Goal: Task Accomplishment & Management: Complete application form

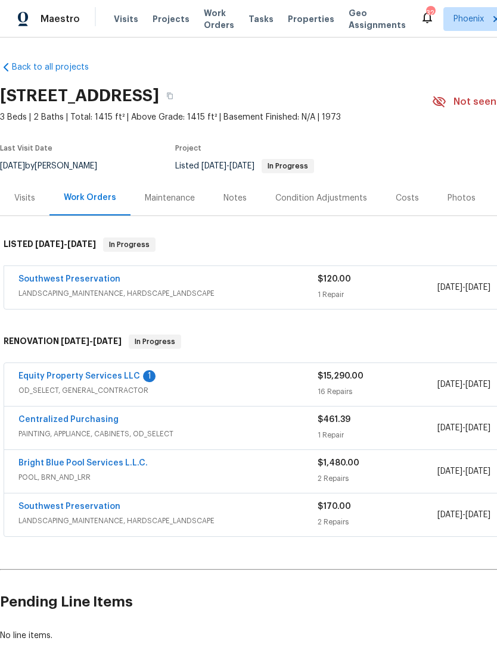
click at [107, 381] on link "Equity Property Services LLC" at bounding box center [79, 376] width 122 height 8
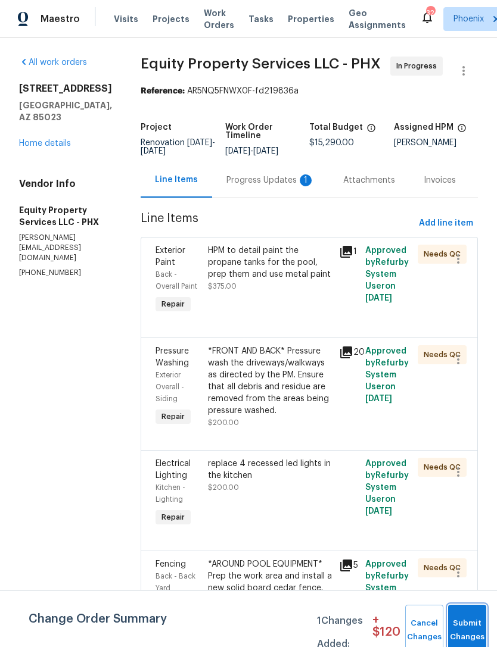
click at [468, 628] on button "Submit Changes" at bounding box center [467, 630] width 38 height 51
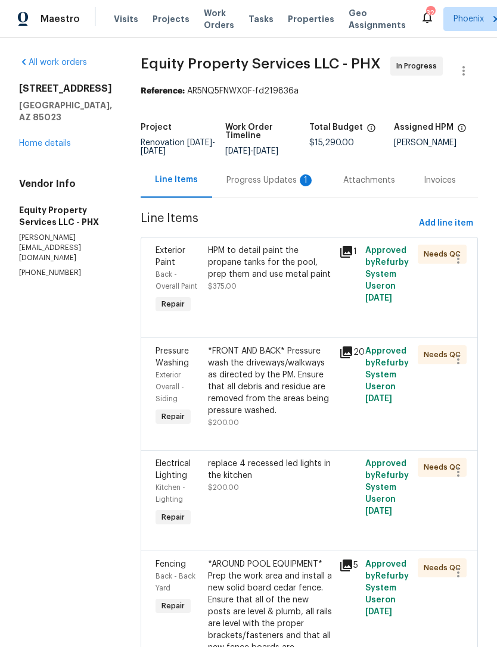
click at [269, 186] on div "Progress Updates 1" at bounding box center [270, 181] width 88 height 12
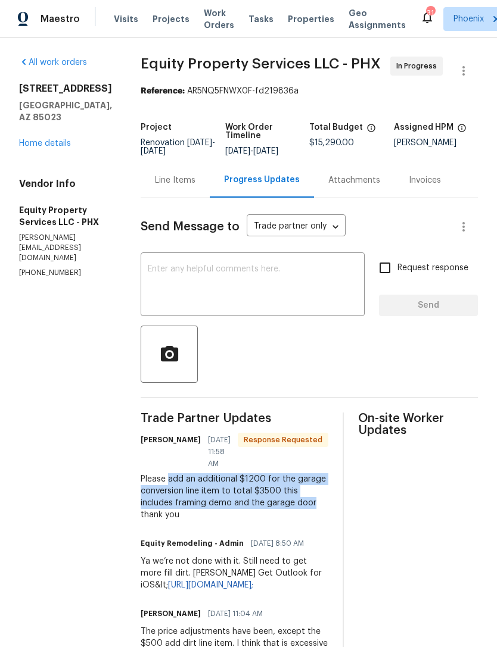
copy div "add an additional $1200 for the garage conversion line item to total $3500 this…"
click at [164, 186] on div "Line Items" at bounding box center [175, 181] width 41 height 12
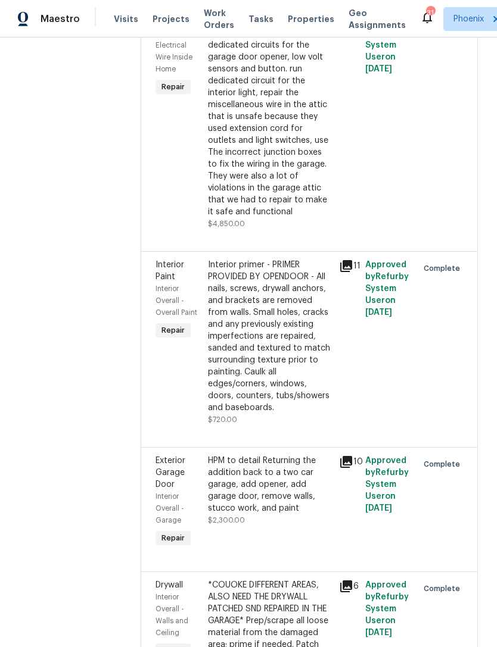
scroll to position [1908, 0]
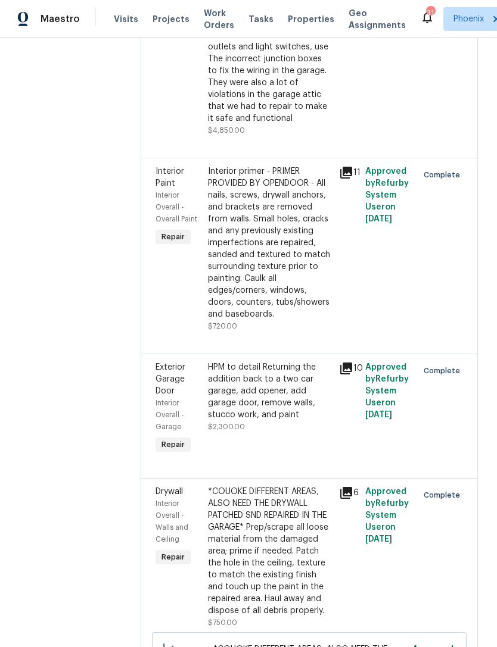
click at [248, 362] on div "HPM to detail Returning the addition back to a two car garage, add opener, add …" at bounding box center [270, 392] width 124 height 60
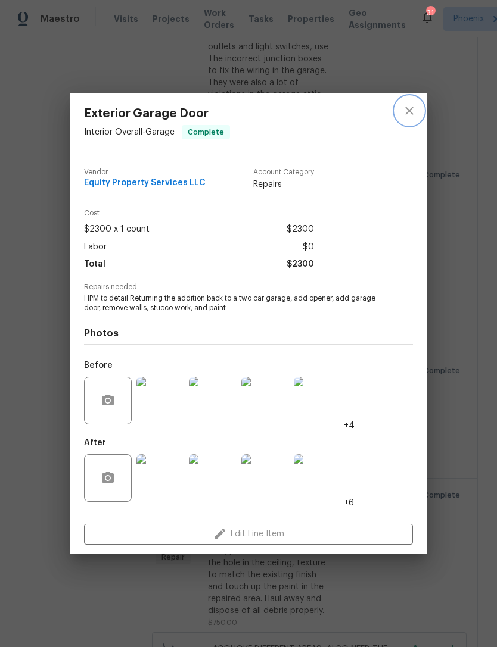
click at [404, 113] on icon "close" at bounding box center [409, 111] width 14 height 14
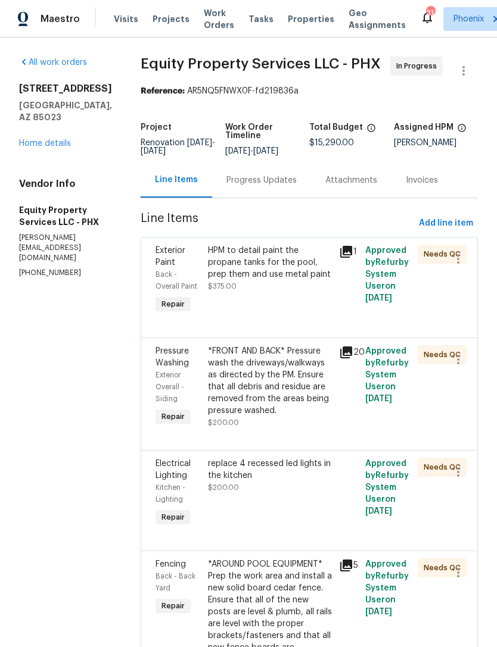
scroll to position [0, 0]
click at [446, 231] on span "Add line item" at bounding box center [446, 223] width 54 height 15
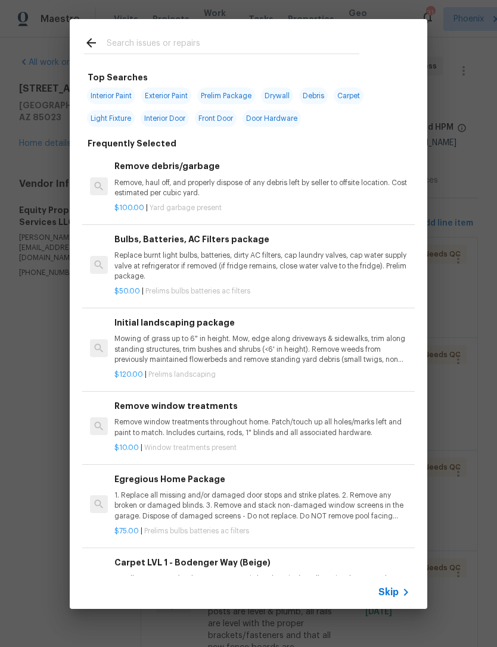
click at [150, 37] on input "text" at bounding box center [233, 45] width 253 height 18
click at [138, 45] on input "text" at bounding box center [233, 45] width 253 height 18
type input "Garage"
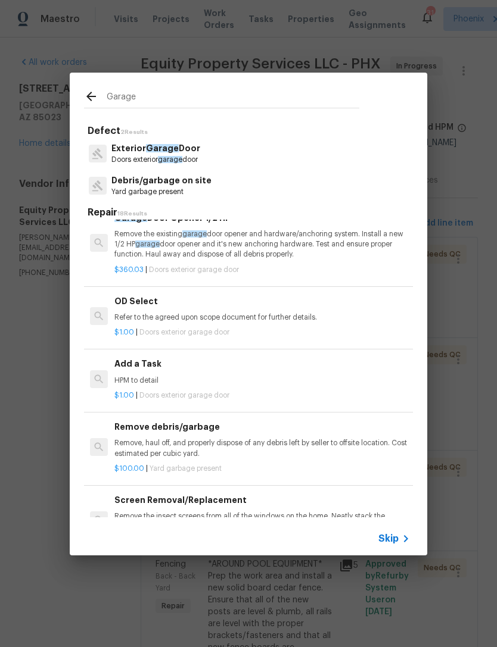
scroll to position [603, 0]
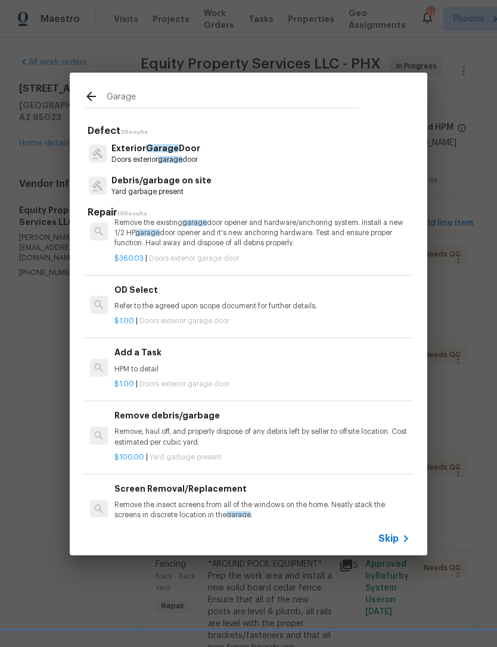
click at [144, 365] on p "HPM to detail" at bounding box center [261, 370] width 295 height 10
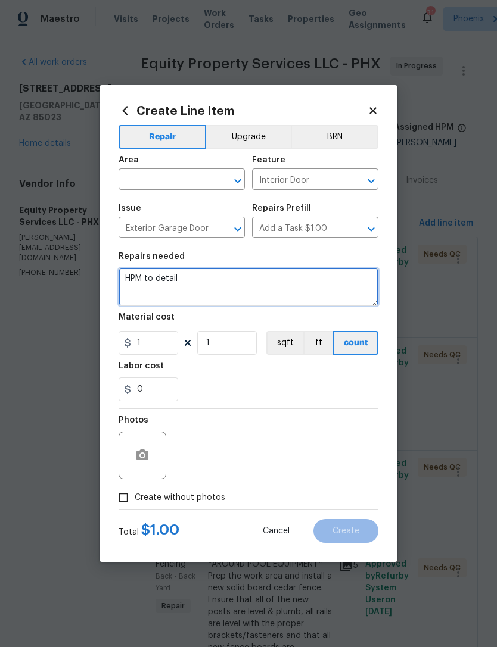
click at [201, 292] on textarea "HPM to detail" at bounding box center [249, 287] width 260 height 38
click at [192, 282] on textarea "HPM to detail" at bounding box center [249, 287] width 260 height 38
type textarea "H"
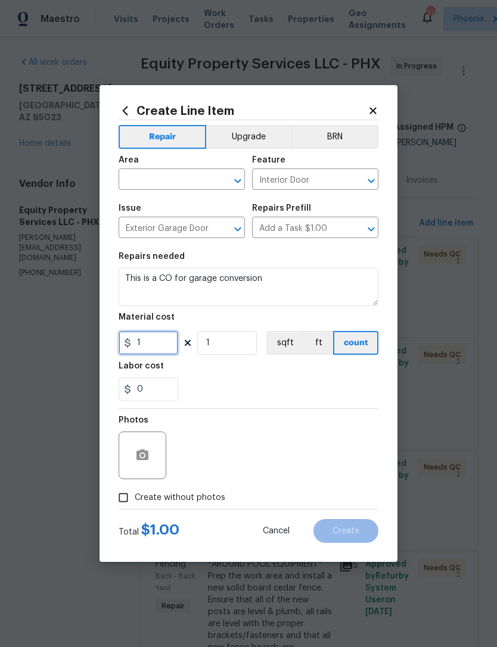
click at [157, 350] on input "1" at bounding box center [149, 343] width 60 height 24
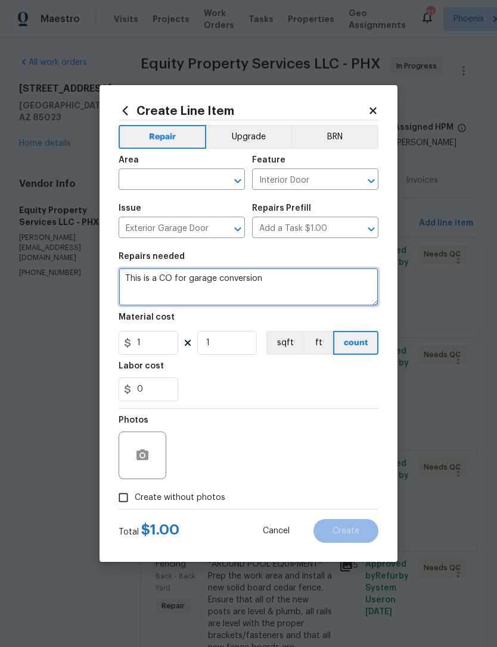
click at [304, 291] on textarea "This is a CO for garage conversion" at bounding box center [249, 287] width 260 height 38
click at [271, 288] on textarea "This is a CO for garage conversion" at bounding box center [249, 287] width 260 height 38
click at [267, 279] on textarea "This is a CO for garage conversion" at bounding box center [249, 287] width 260 height 38
click at [152, 289] on textarea "This is a CO for garage conversion:" at bounding box center [249, 287] width 260 height 38
paste textarea "add an additional $1200 for the garage conversion line item to total $3500 this…"
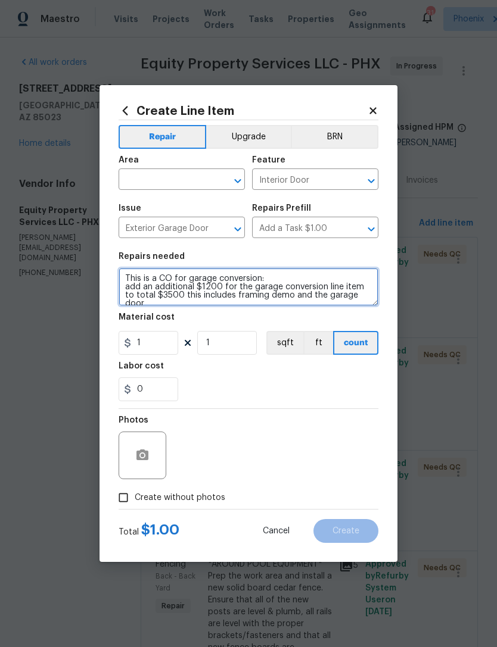
type textarea "This is a CO for garage conversion: add an additional $1200 for the garage conv…"
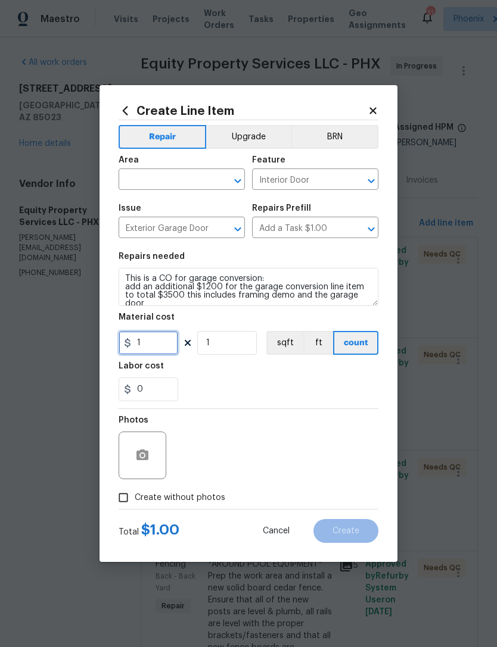
click at [173, 346] on input "1" at bounding box center [149, 343] width 60 height 24
type input "1200"
click at [250, 390] on div "0" at bounding box center [249, 390] width 260 height 24
click at [122, 503] on input "Create without photos" at bounding box center [123, 498] width 23 height 23
checkbox input "true"
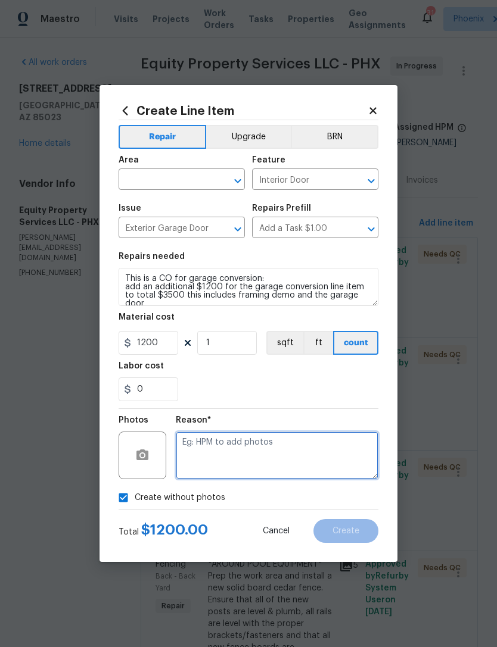
click at [233, 454] on textarea at bounding box center [277, 456] width 203 height 48
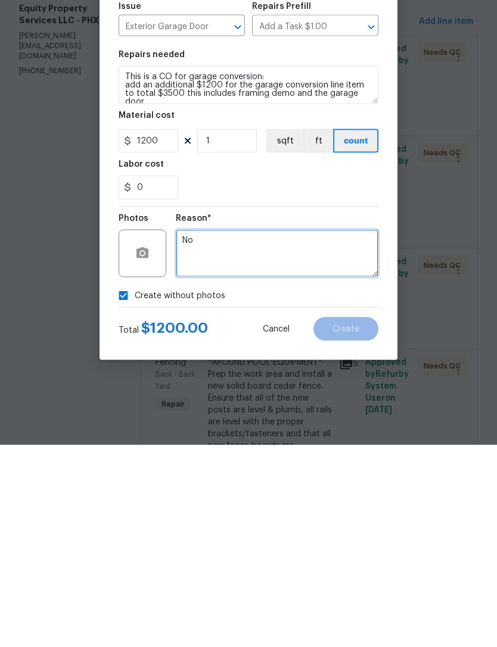
type textarea "No"
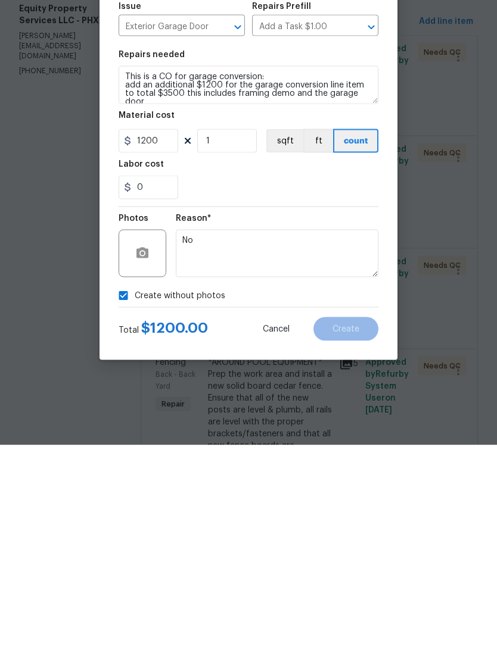
click at [316, 245] on section "Repairs needed This is a CO for garage conversion: add an additional $1200 for …" at bounding box center [249, 326] width 260 height 163
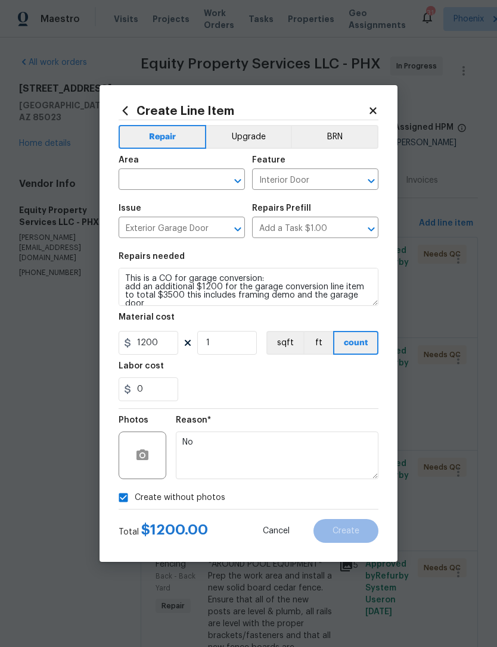
click at [164, 188] on input "text" at bounding box center [165, 181] width 93 height 18
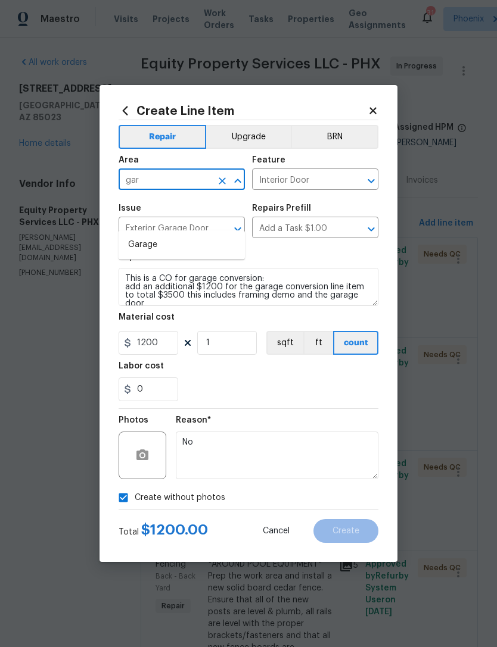
click at [152, 235] on li "Garage" at bounding box center [182, 245] width 126 height 20
type input "Garage"
click at [285, 392] on div "0" at bounding box center [249, 390] width 260 height 24
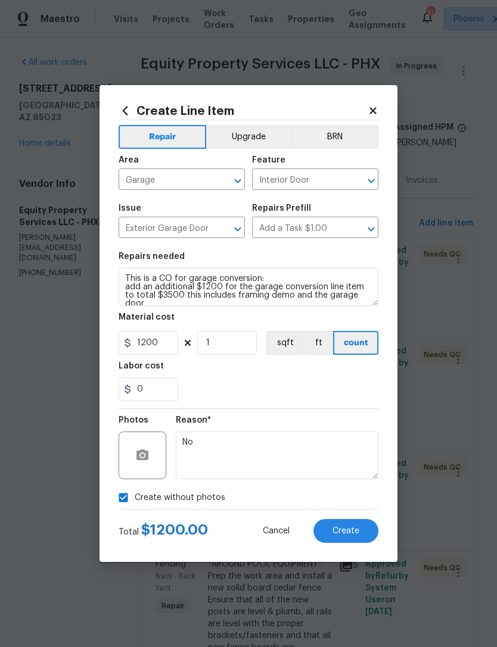
click at [357, 531] on span "Create" at bounding box center [345, 531] width 27 height 9
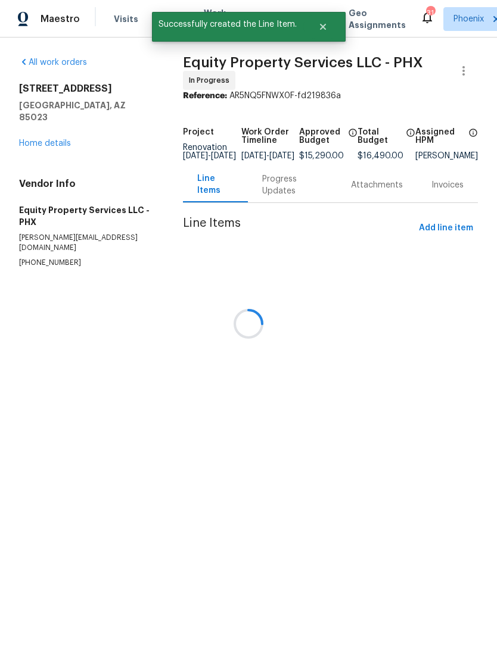
scroll to position [0, 0]
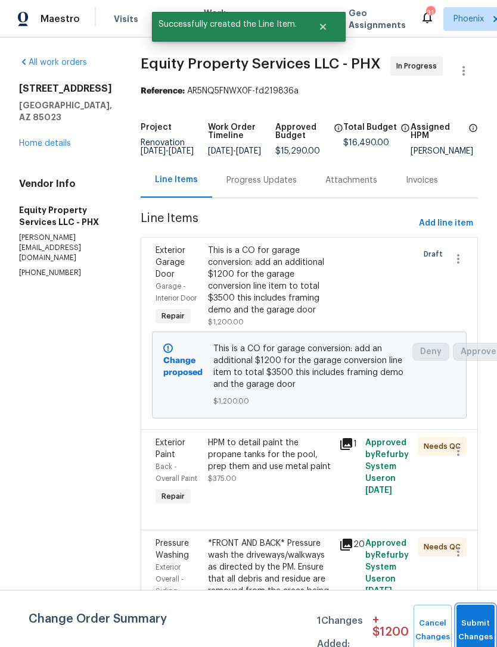
click at [466, 631] on span "Submit Changes" at bounding box center [475, 630] width 26 height 27
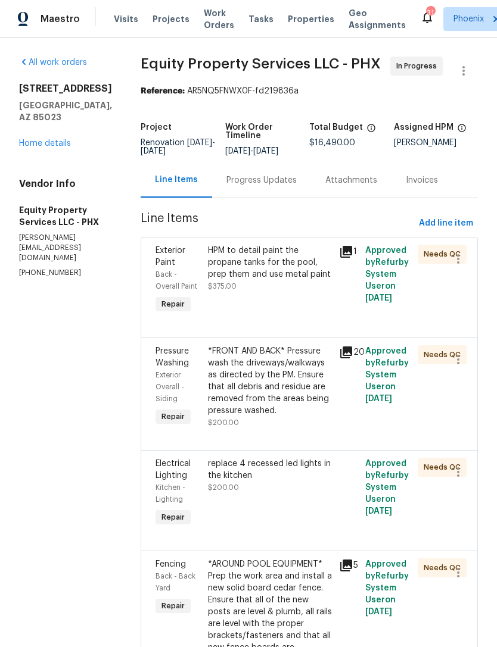
click at [259, 186] on div "Progress Updates" at bounding box center [261, 181] width 70 height 12
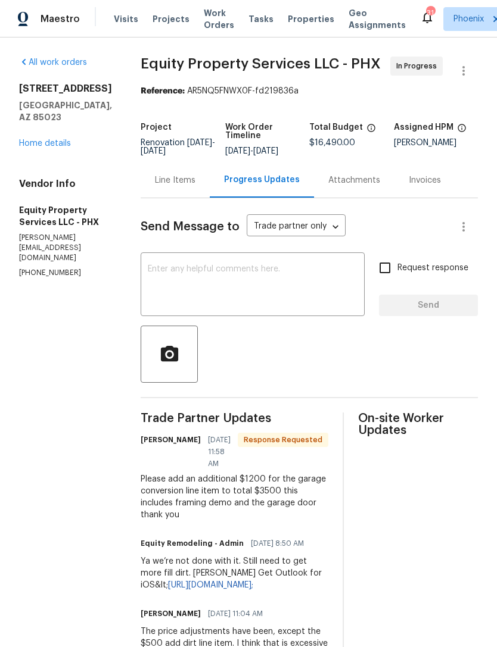
click at [172, 186] on div "Line Items" at bounding box center [175, 180] width 69 height 35
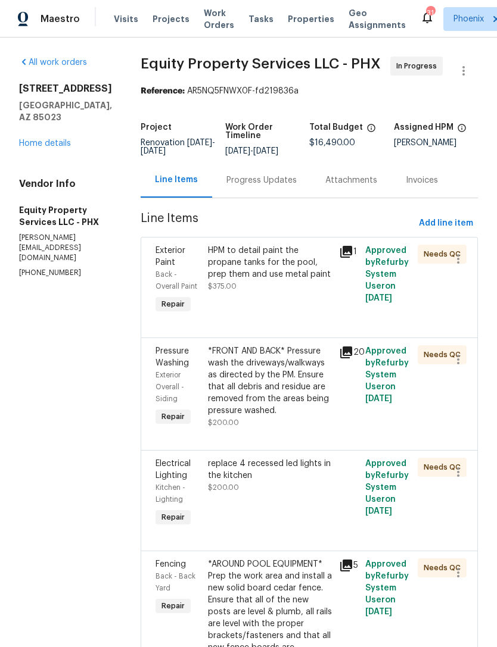
click at [263, 186] on div "Progress Updates" at bounding box center [261, 181] width 70 height 12
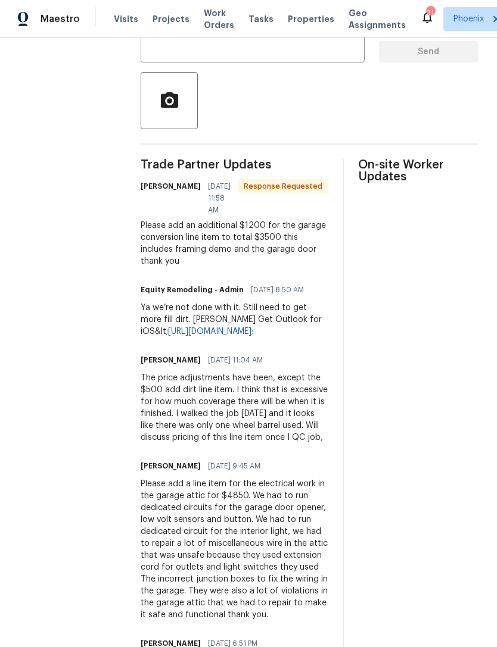
scroll to position [325, 0]
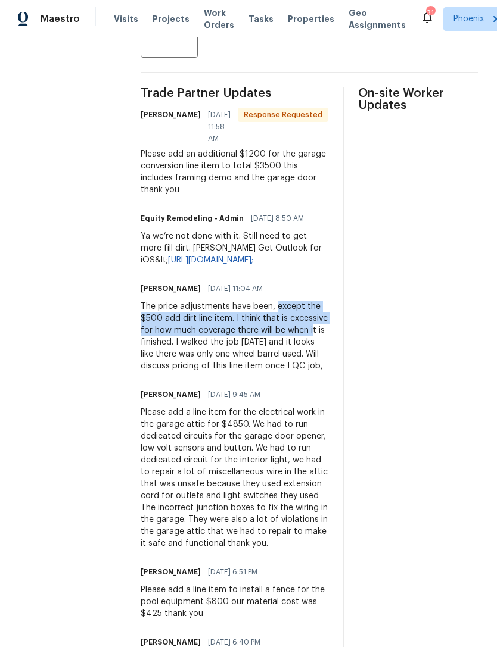
click at [94, 334] on div "All work orders [STREET_ADDRESS] Home details Vendor Info Equity Property Servi…" at bounding box center [248, 505] width 497 height 1586
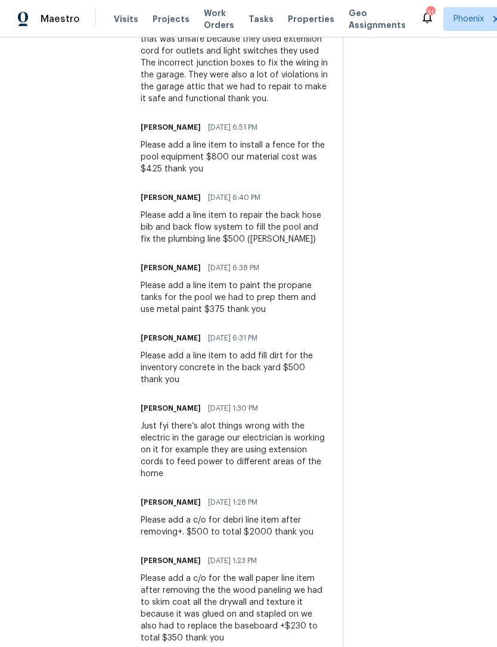
scroll to position [789, 0]
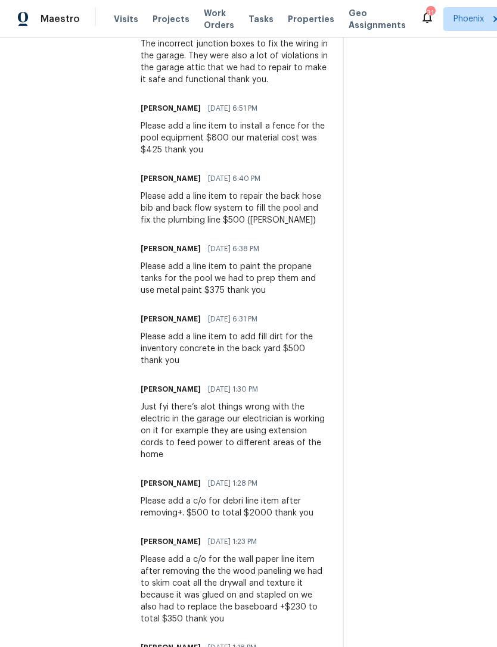
click at [225, 367] on div "Please add a line item to add fill dirt for the inventory concrete in the back …" at bounding box center [235, 349] width 188 height 36
copy div "add fill dirt for the inventory concrete in the back yard $500"
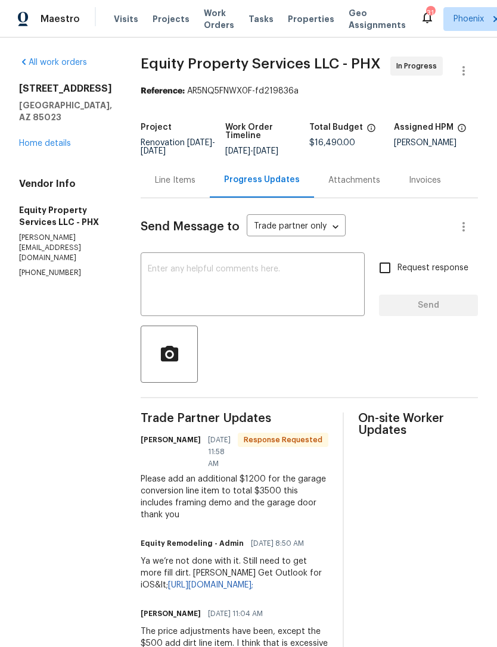
scroll to position [0, 0]
click at [156, 186] on div "Line Items" at bounding box center [175, 181] width 41 height 12
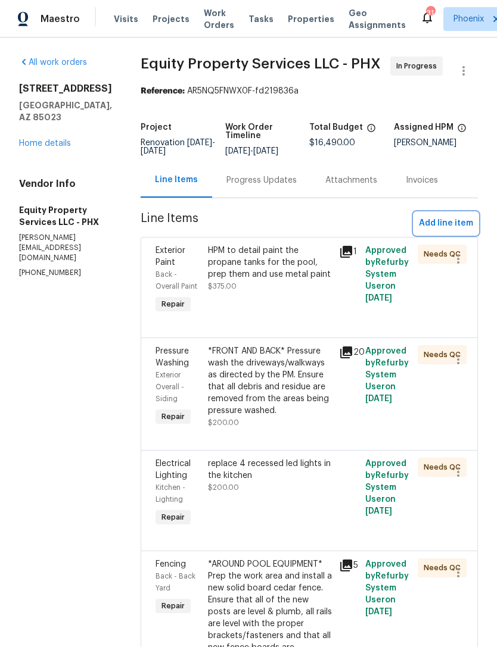
click at [459, 231] on span "Add line item" at bounding box center [446, 223] width 54 height 15
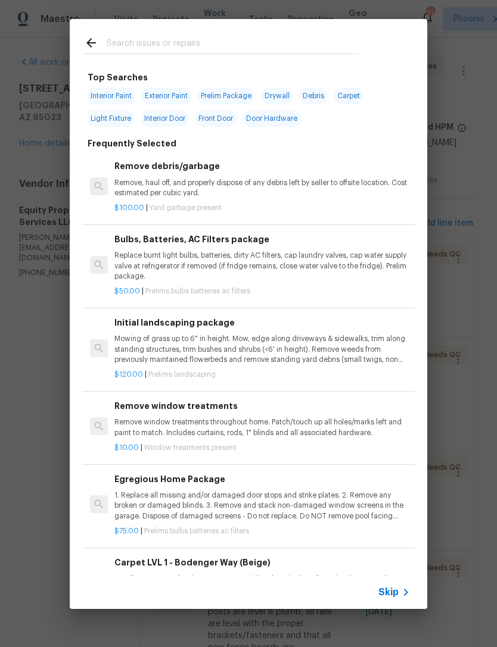
click at [167, 38] on input "text" at bounding box center [233, 45] width 253 height 18
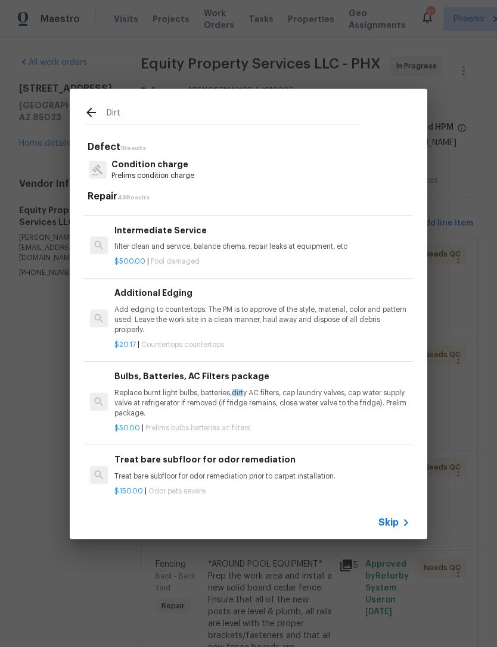
scroll to position [387, -1]
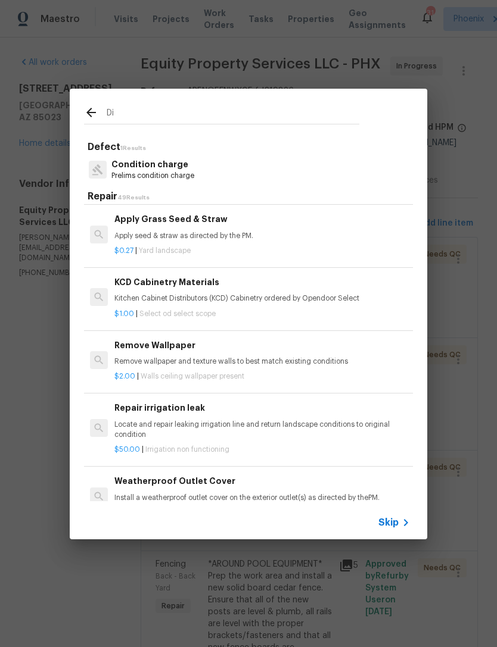
type input "D"
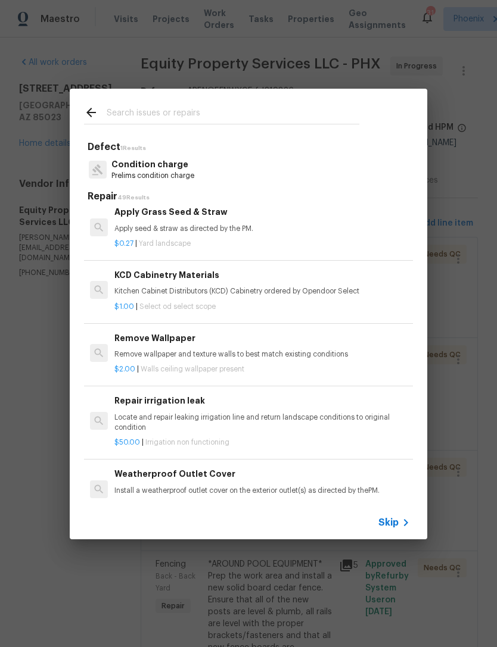
scroll to position [845, 0]
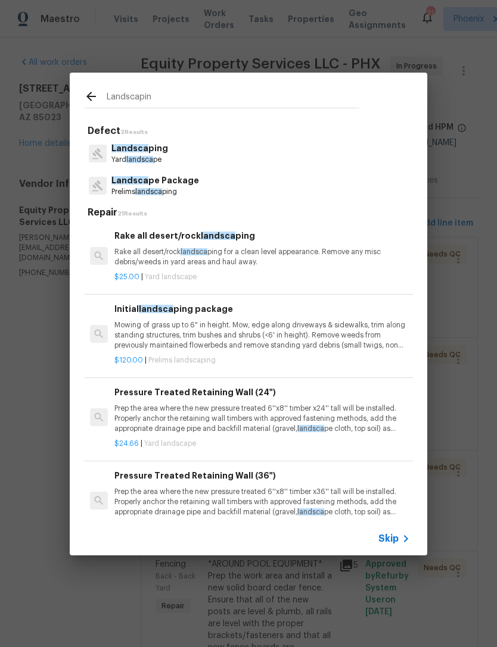
type input "Landscaping"
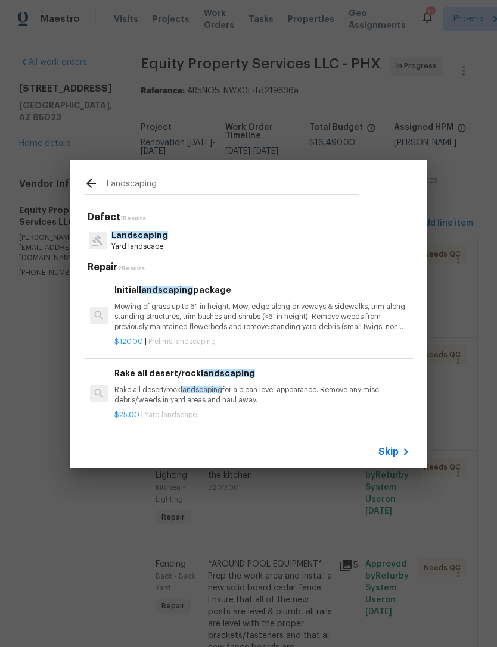
scroll to position [0, 0]
click at [138, 241] on p "Landscaping" at bounding box center [139, 235] width 57 height 13
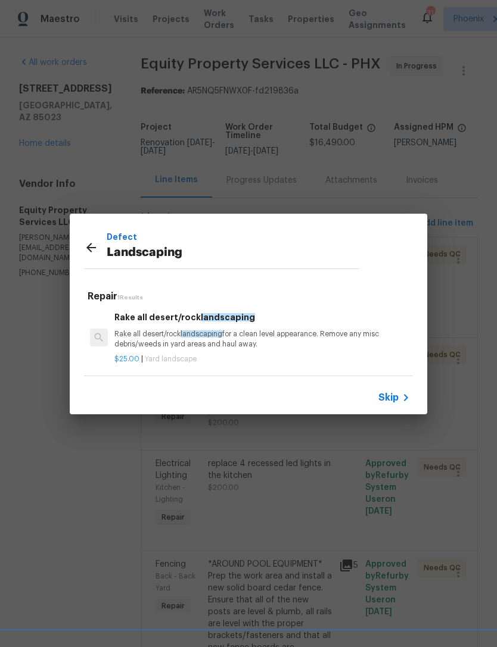
scroll to position [2, 0]
click at [214, 335] on span "landscaping" at bounding box center [201, 334] width 42 height 7
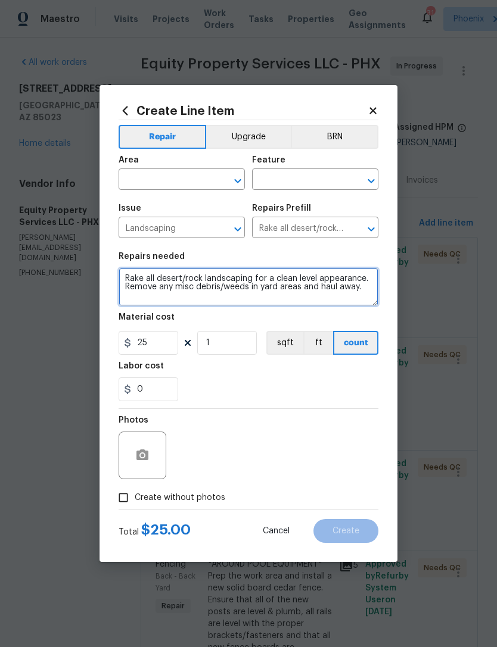
click at [137, 280] on textarea "Rake all desert/rock landscaping for a clean level appearance. Remove any misc …" at bounding box center [249, 287] width 260 height 38
click at [135, 279] on textarea "Rake all desert/rock landscaping for a clean level appearance. Remove any misc …" at bounding box center [249, 287] width 260 height 38
click at [134, 279] on textarea "Rake all desert/rock landscaping for a clean level appearance. Remove any misc …" at bounding box center [249, 287] width 260 height 38
click at [168, 285] on textarea at bounding box center [249, 287] width 260 height 38
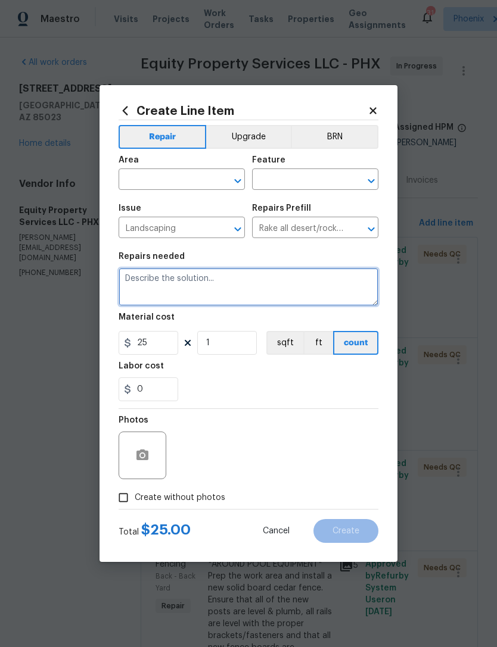
click at [146, 287] on textarea at bounding box center [249, 287] width 260 height 38
paste textarea "add fill dirt for the inventory concrete in the back yard $500"
click at [177, 279] on textarea "add fill dirt for the inventory concrete in the back yard $500" at bounding box center [249, 287] width 260 height 38
click at [270, 279] on textarea "add fill dirt by the inventory concrete in the back yard $500" at bounding box center [249, 287] width 260 height 38
click at [259, 290] on textarea "add fill dirt by the inventory concrete to not have a big drop off (safety) in …" at bounding box center [249, 287] width 260 height 38
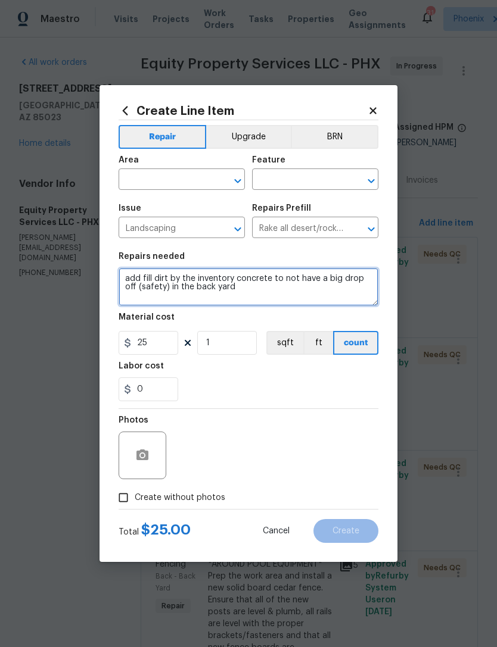
type textarea "add fill dirt by the inventory concrete to not have a big drop off (safety) in …"
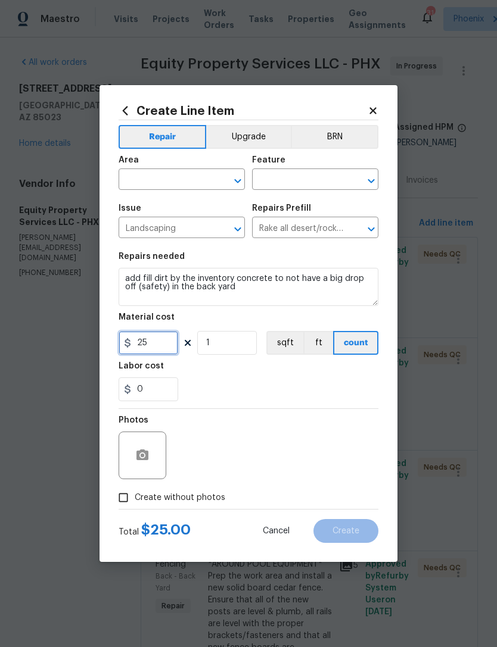
click at [165, 344] on input "25" at bounding box center [149, 343] width 60 height 24
type input "500"
click at [273, 396] on div "0" at bounding box center [249, 390] width 260 height 24
click at [119, 499] on input "Create without photos" at bounding box center [123, 498] width 23 height 23
checkbox input "true"
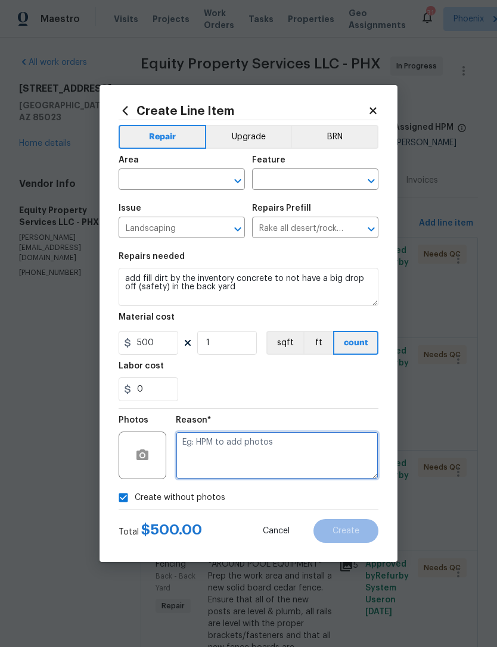
click at [220, 461] on textarea at bounding box center [277, 456] width 203 height 48
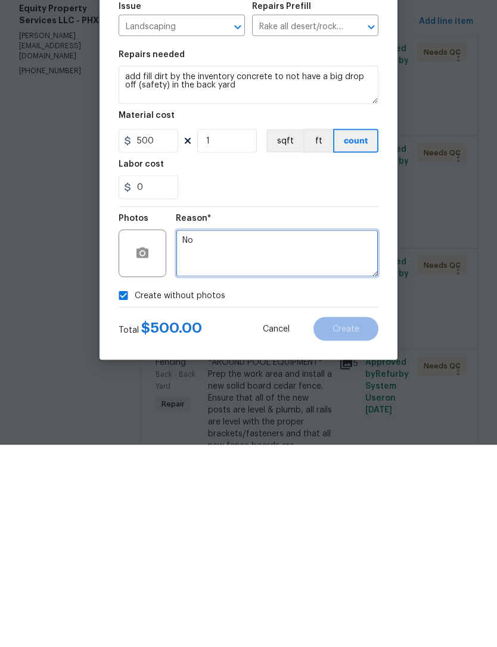
type textarea "No"
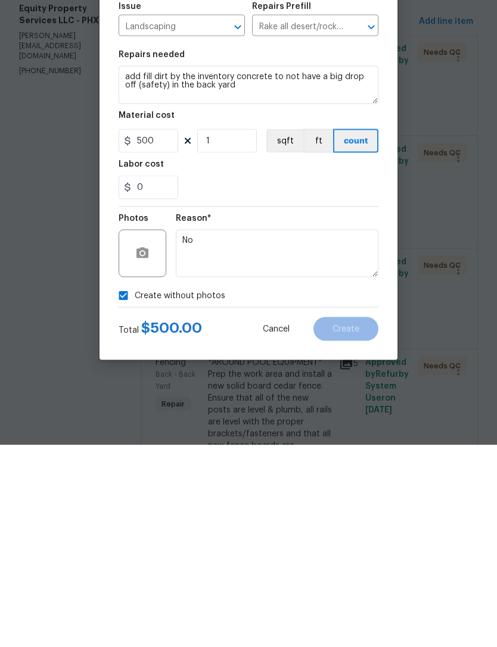
click at [318, 409] on div "Reason* No" at bounding box center [277, 447] width 203 height 77
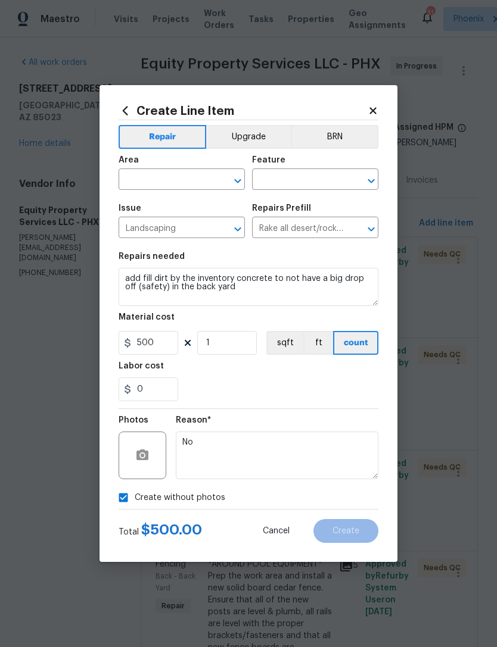
click at [182, 177] on input "text" at bounding box center [165, 181] width 93 height 18
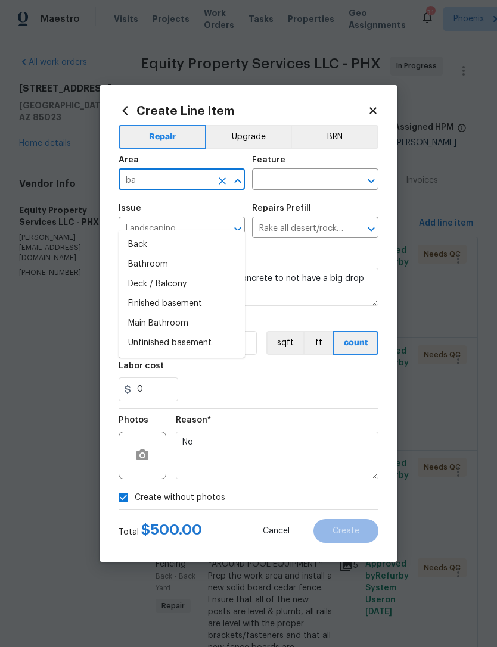
type input "b"
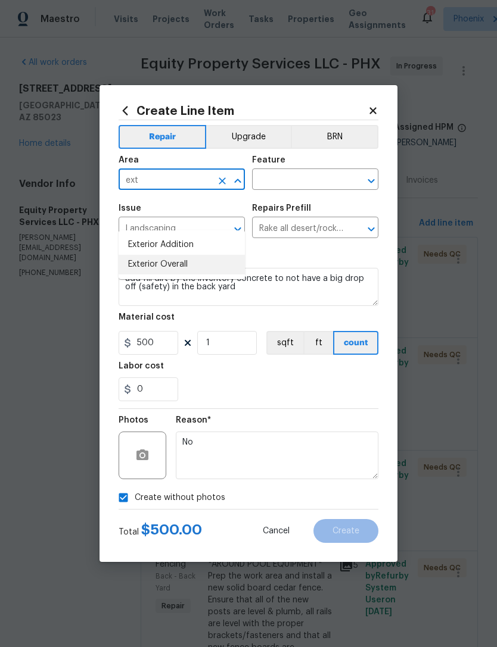
click at [180, 255] on li "Exterior Overall" at bounding box center [182, 265] width 126 height 20
type input "Exterior Overall"
click at [304, 167] on div "Feature" at bounding box center [315, 163] width 126 height 15
click at [304, 166] on div "Feature" at bounding box center [315, 163] width 126 height 15
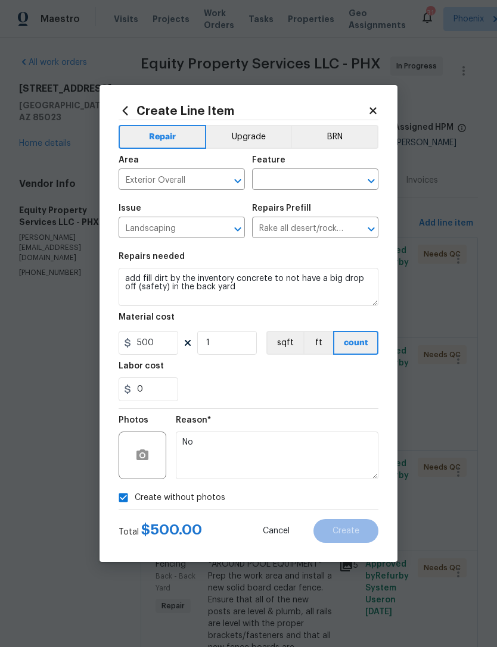
click at [291, 177] on input "text" at bounding box center [298, 181] width 93 height 18
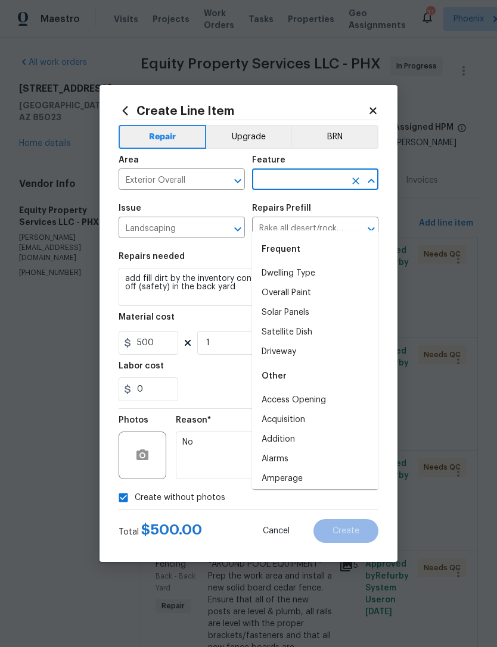
type input "v"
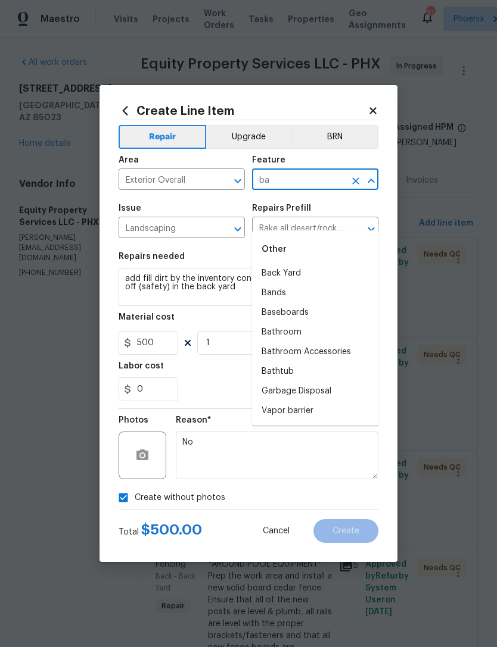
click at [291, 264] on li "Back Yard" at bounding box center [315, 274] width 126 height 20
type input "Back Yard"
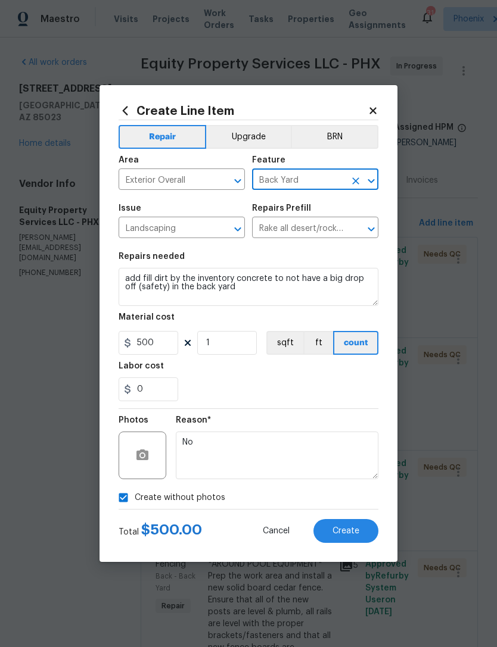
click at [314, 390] on div "0" at bounding box center [249, 390] width 260 height 24
click at [348, 533] on span "Create" at bounding box center [345, 531] width 27 height 9
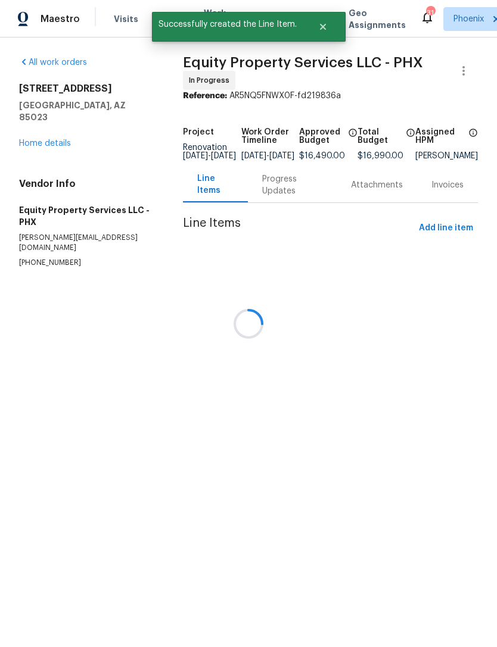
scroll to position [0, 0]
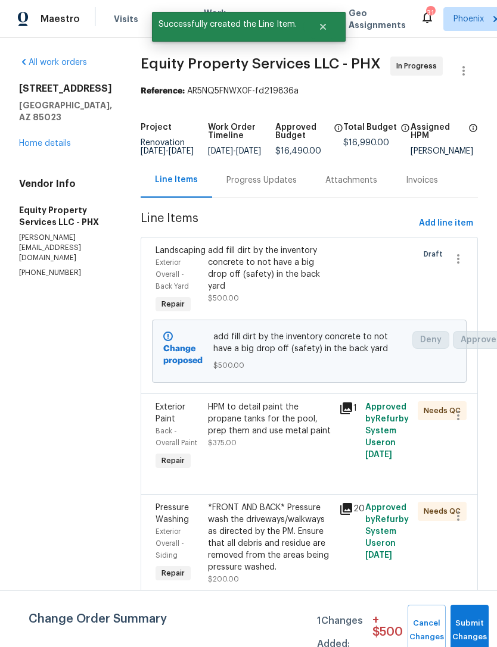
click at [459, 629] on span "Submit Changes" at bounding box center [469, 630] width 26 height 27
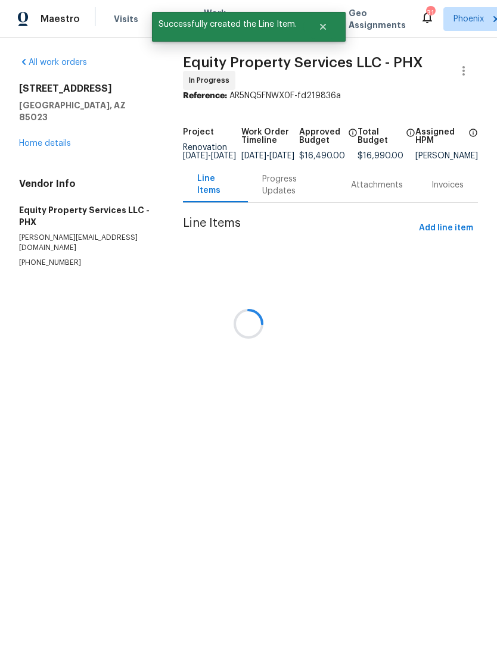
click at [238, 205] on div at bounding box center [248, 323] width 497 height 647
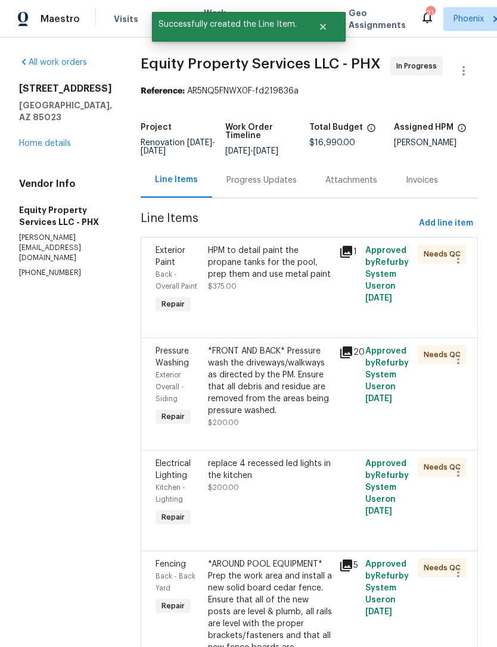
click at [247, 198] on div "Progress Updates" at bounding box center [261, 180] width 99 height 35
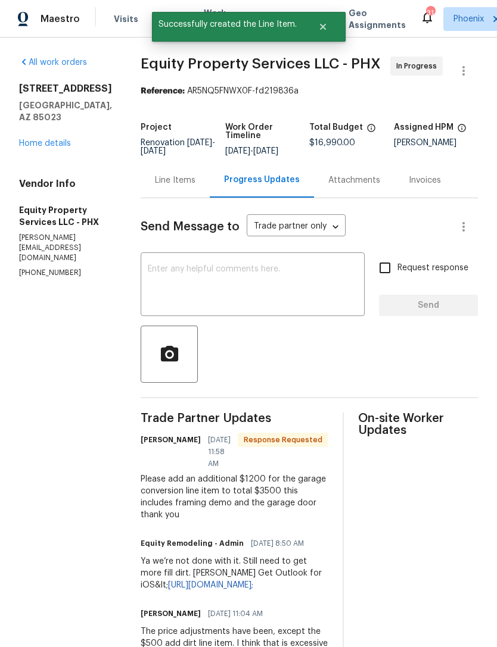
click at [244, 304] on textarea at bounding box center [253, 286] width 210 height 42
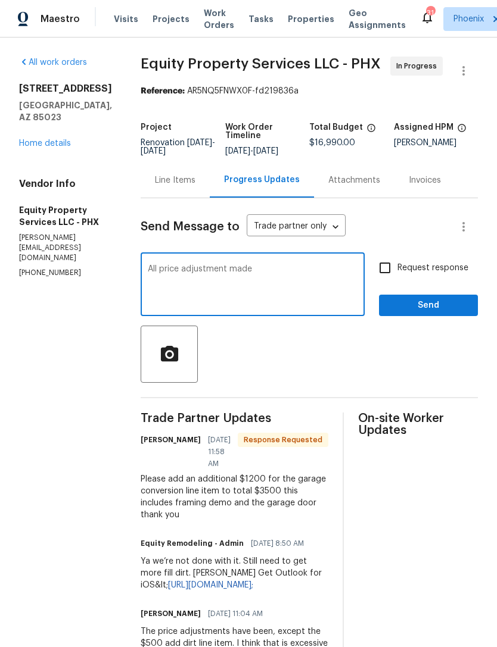
type textarea "All price adjustment made"
click at [391, 279] on input "Request response" at bounding box center [384, 268] width 25 height 25
click at [391, 278] on input "Request response" at bounding box center [384, 268] width 25 height 25
checkbox input "false"
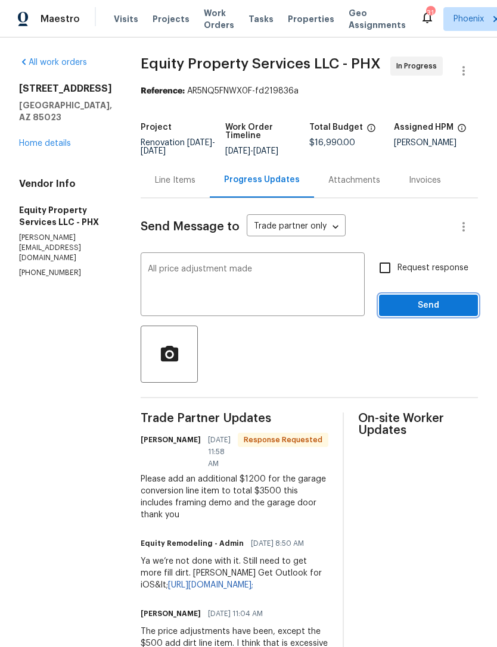
click at [440, 309] on button "Send" at bounding box center [428, 306] width 99 height 22
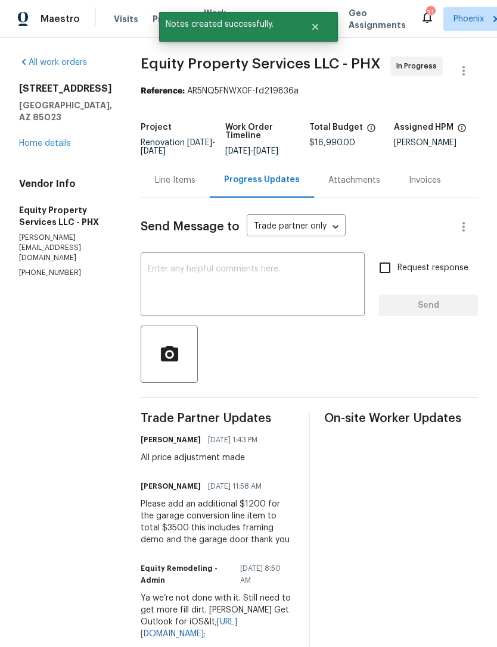
click at [155, 186] on div "Line Items" at bounding box center [175, 181] width 41 height 12
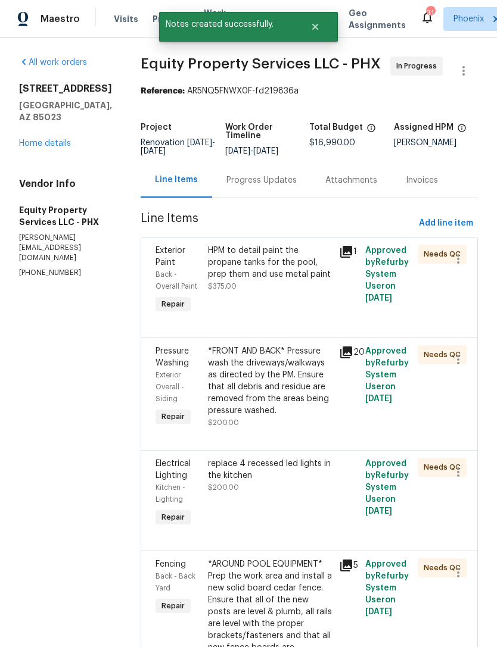
click at [30, 148] on link "Home details" at bounding box center [45, 143] width 52 height 8
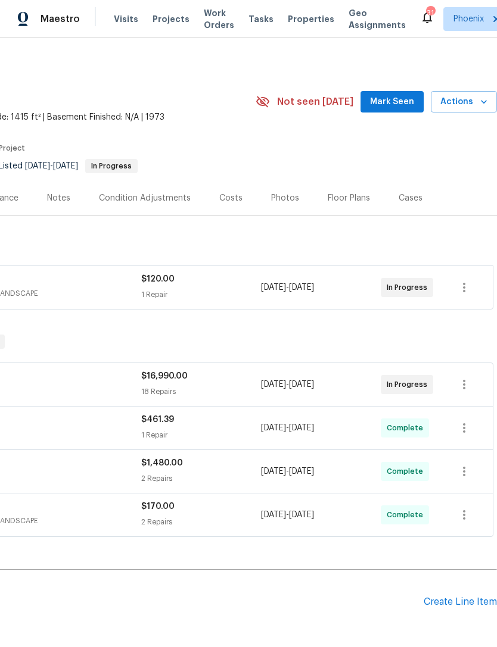
scroll to position [0, 176]
click at [399, 110] on span "Mark Seen" at bounding box center [392, 102] width 44 height 15
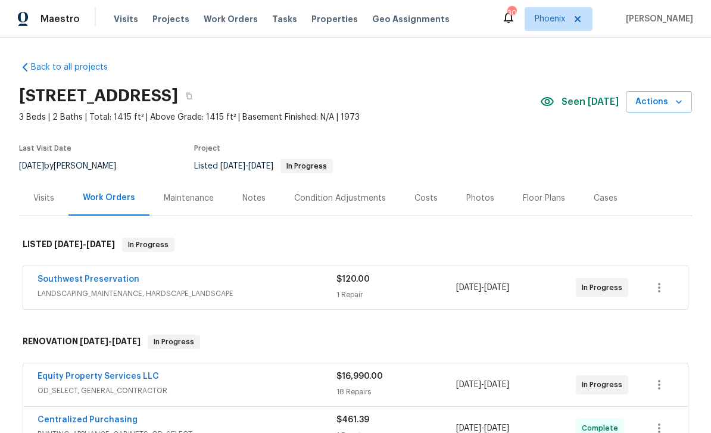
scroll to position [49, 0]
